Goal: Task Accomplishment & Management: Manage account settings

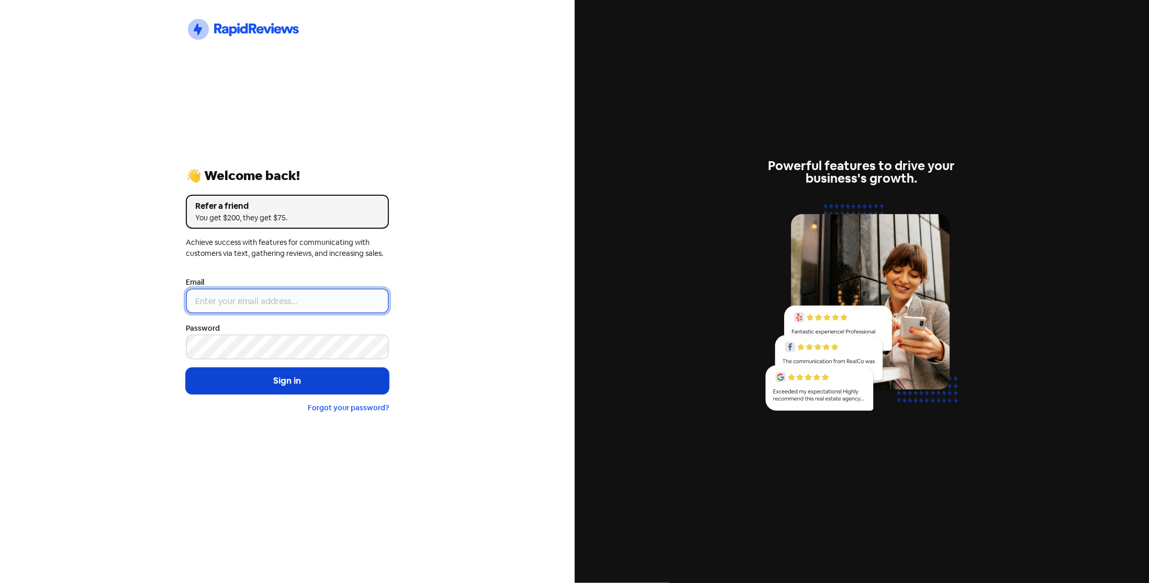
type input "[EMAIL_ADDRESS][DOMAIN_NAME]"
click at [285, 385] on button "Sign in" at bounding box center [287, 381] width 203 height 26
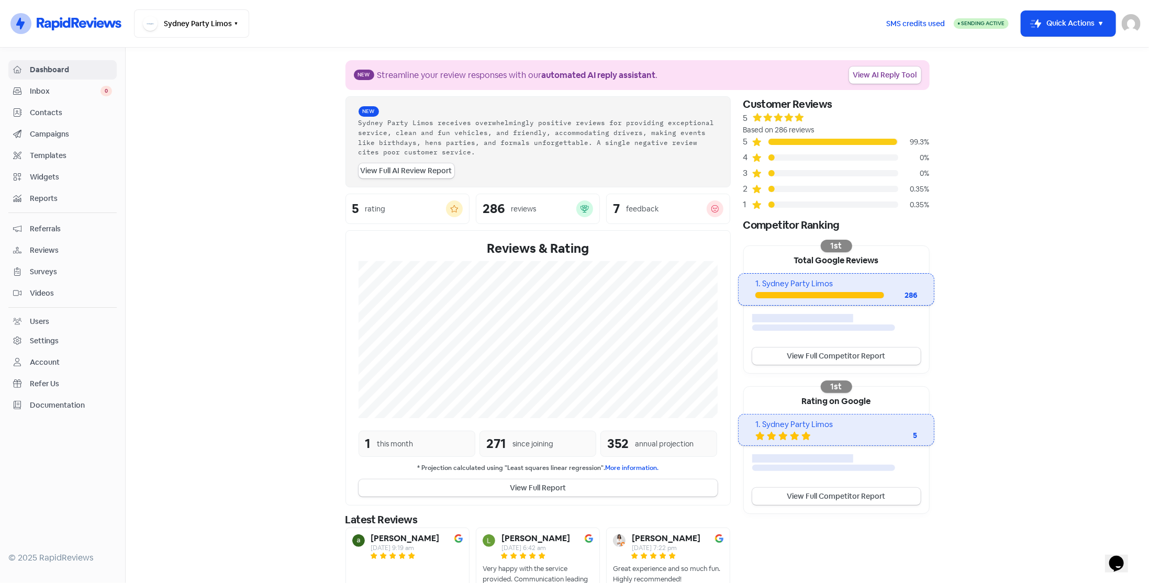
click at [63, 108] on span "Contacts" at bounding box center [71, 112] width 82 height 11
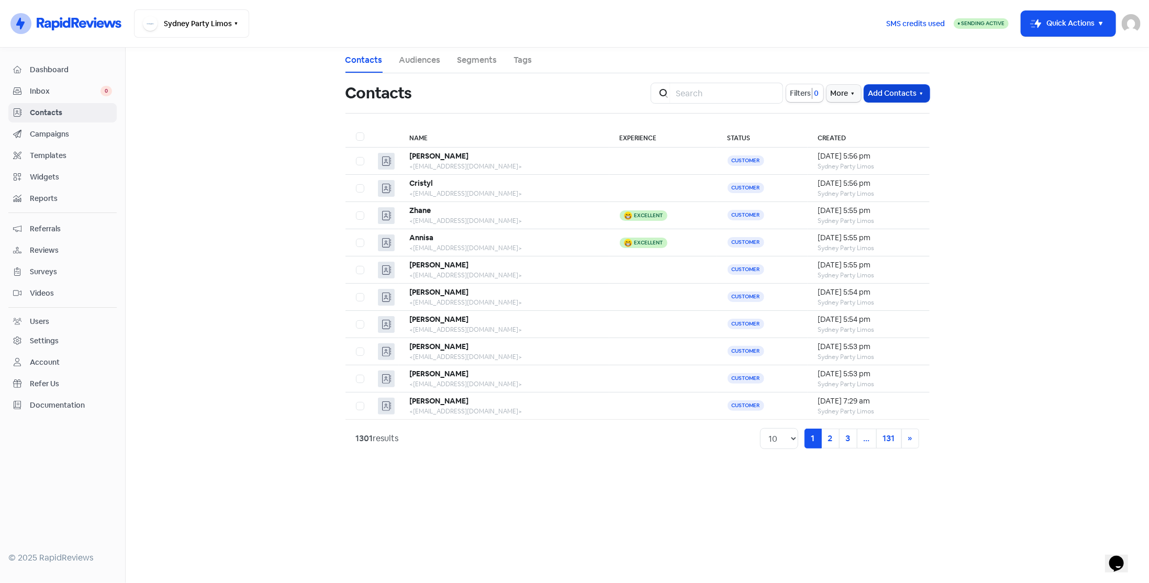
click at [892, 96] on button "Add Contacts" at bounding box center [896, 93] width 65 height 17
click at [893, 115] on button "Add a contact" at bounding box center [868, 116] width 122 height 21
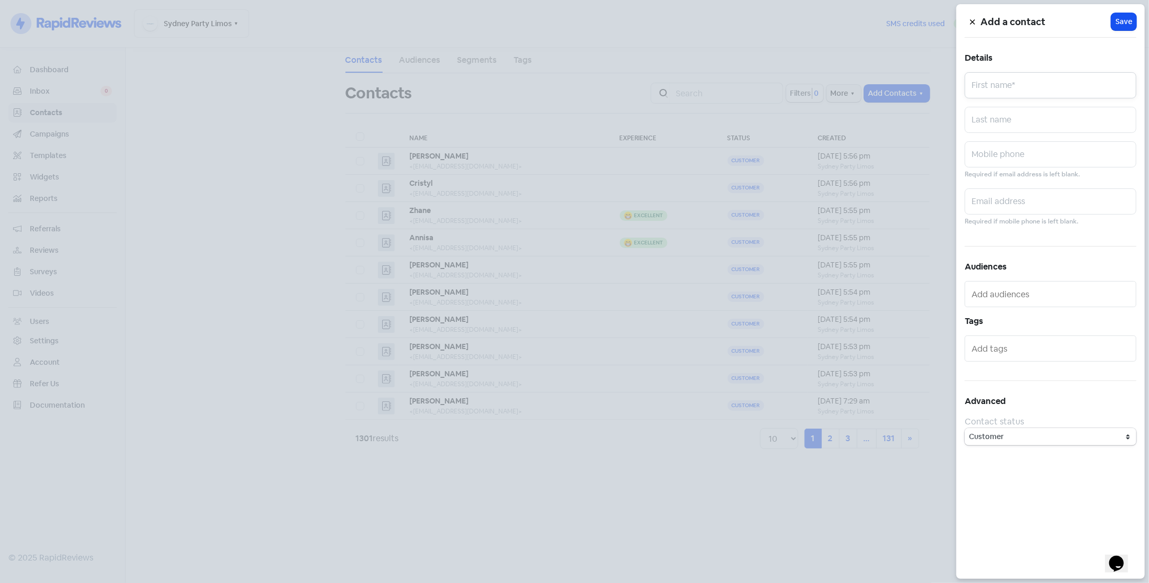
click at [971, 84] on input "text" at bounding box center [1051, 85] width 172 height 26
type input "[PERSON_NAME]"
click at [1004, 193] on input "text" at bounding box center [1051, 201] width 172 height 26
paste input "[EMAIL_ADDRESS][DOMAIN_NAME]"
type input "[EMAIL_ADDRESS][DOMAIN_NAME]"
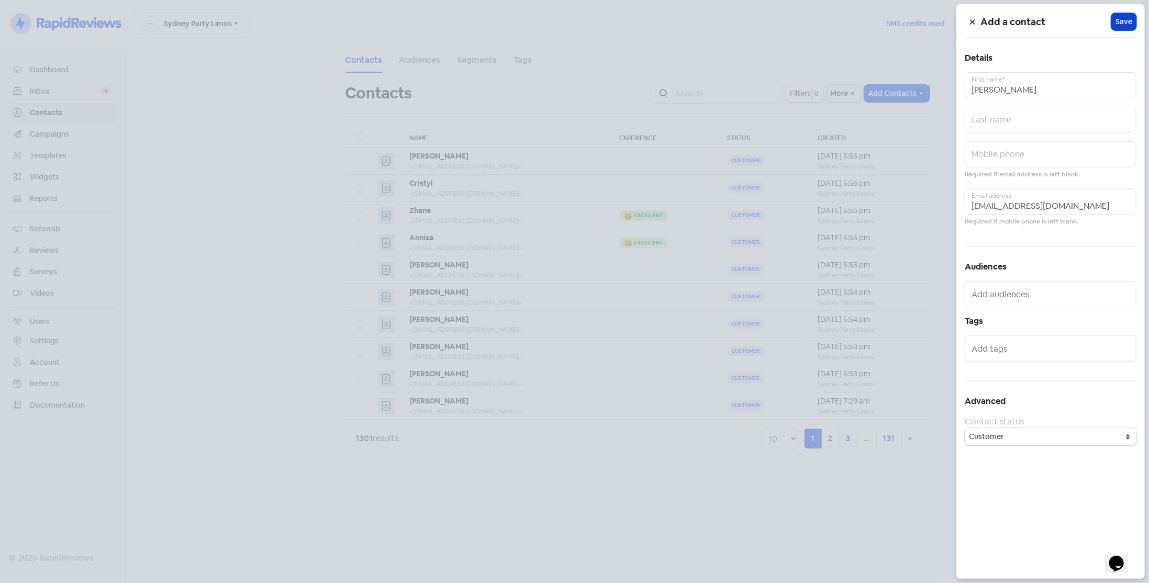
click at [1122, 19] on span "Save" at bounding box center [1123, 21] width 17 height 11
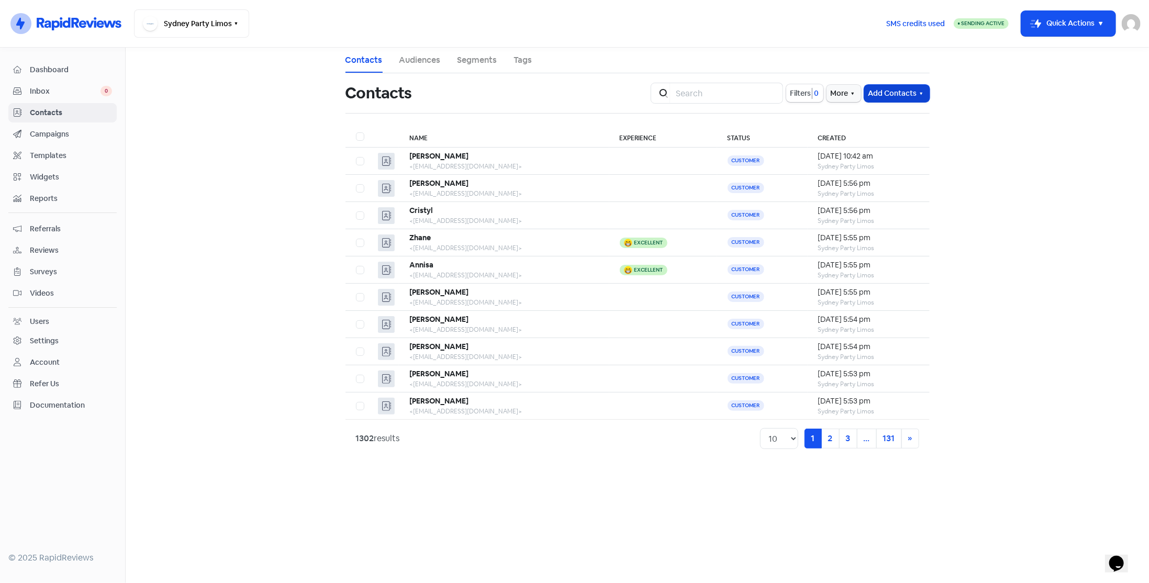
click at [909, 87] on button "Add Contacts" at bounding box center [896, 93] width 65 height 17
click at [893, 113] on button "Add a contact" at bounding box center [868, 116] width 122 height 21
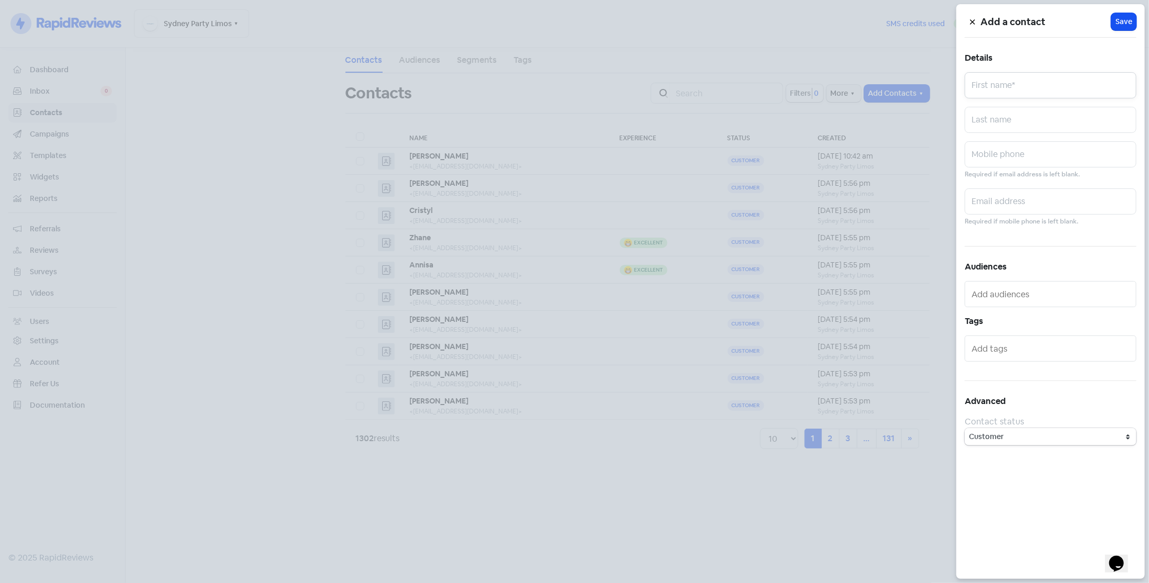
click at [985, 88] on input "text" at bounding box center [1051, 85] width 172 height 26
type input "Maz"
click at [1036, 197] on input "text" at bounding box center [1051, 201] width 172 height 26
paste input "[EMAIL_ADDRESS][DOMAIN_NAME]"
type input "[EMAIL_ADDRESS][DOMAIN_NAME]"
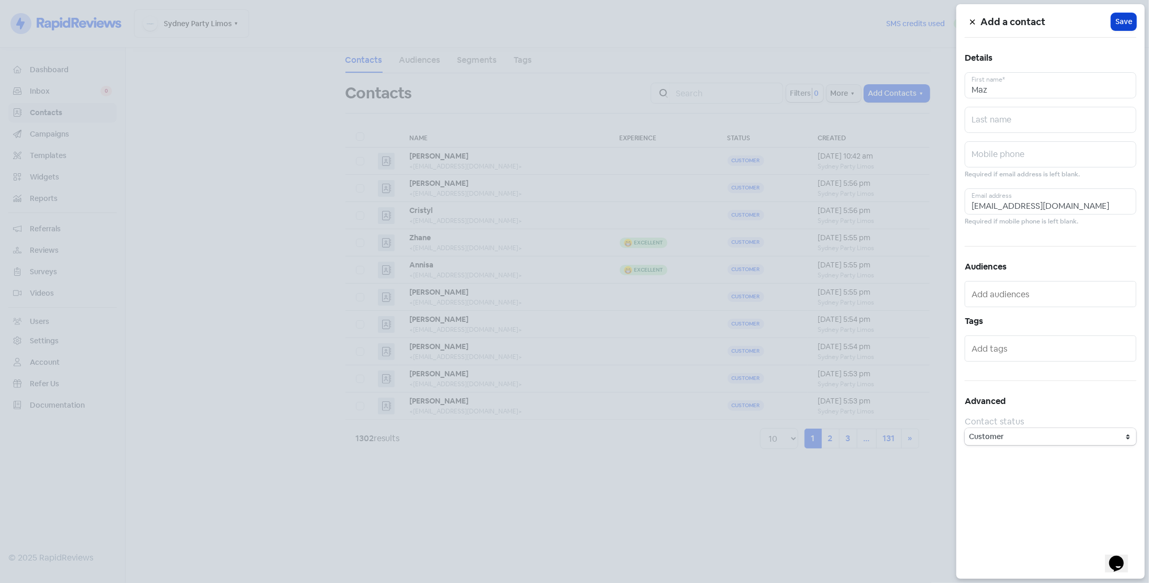
click at [1125, 19] on span "Save" at bounding box center [1123, 21] width 17 height 11
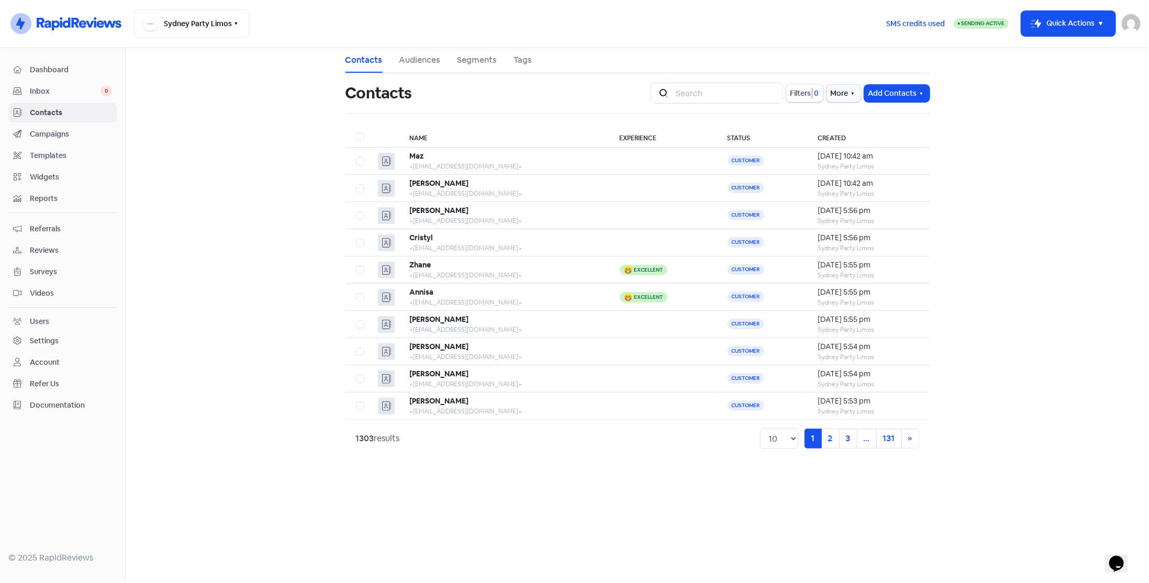
click at [47, 72] on span "Dashboard" at bounding box center [71, 69] width 82 height 11
